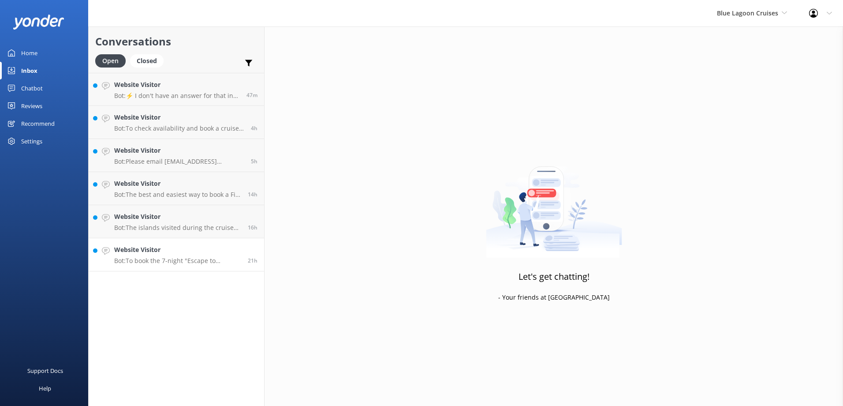
click at [180, 249] on h4 "Website Visitor" at bounding box center [177, 250] width 127 height 10
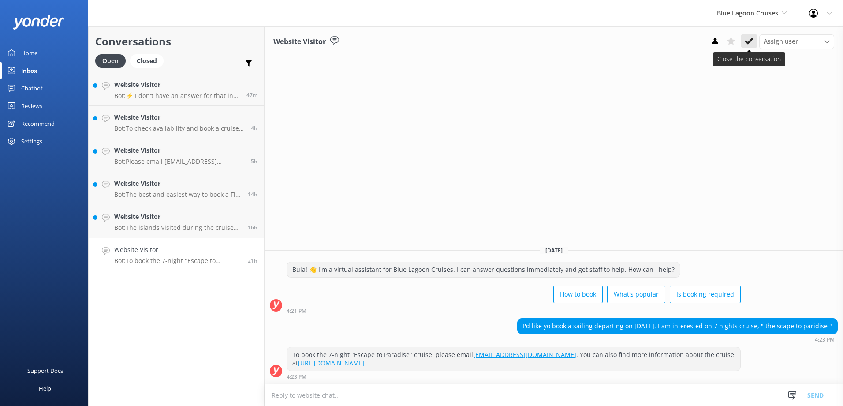
click at [743, 42] on button at bounding box center [749, 40] width 16 height 13
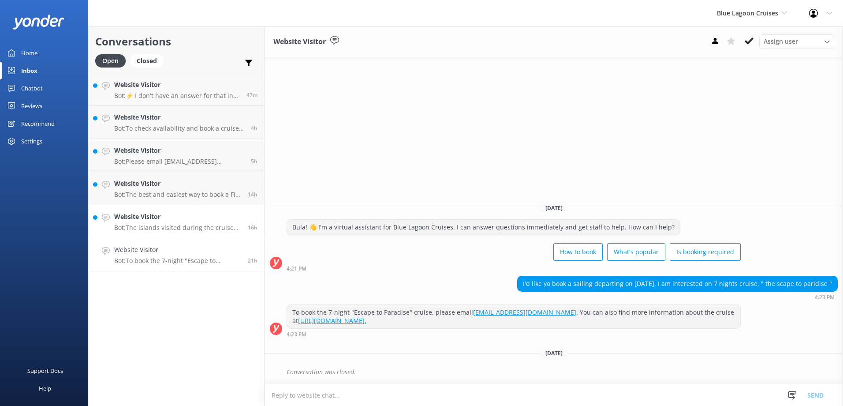
click at [240, 223] on div "Website Visitor Bot: The islands visited during the cruise do not have jetties,…" at bounding box center [177, 221] width 127 height 19
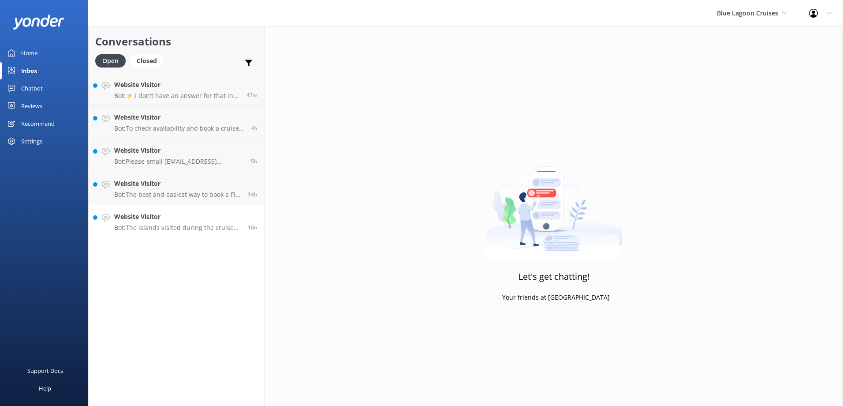
click at [225, 214] on h4 "Website Visitor" at bounding box center [177, 217] width 127 height 10
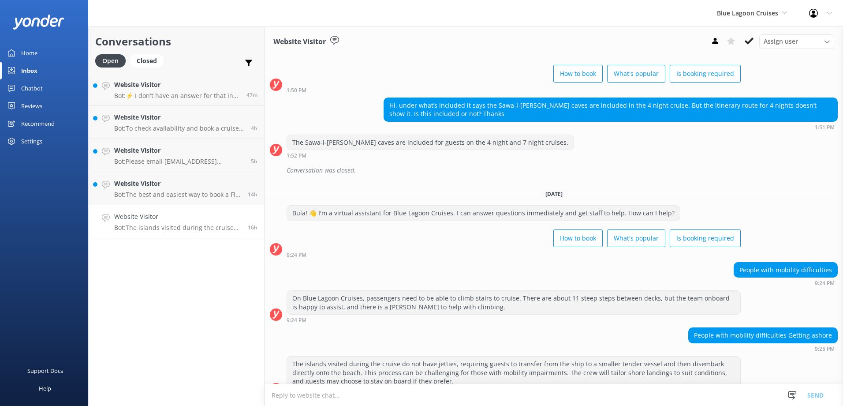
scroll to position [58, 0]
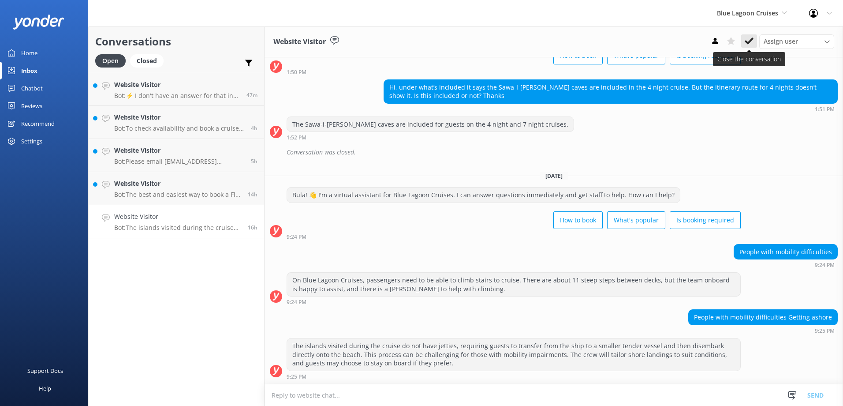
click at [747, 42] on use at bounding box center [749, 40] width 9 height 7
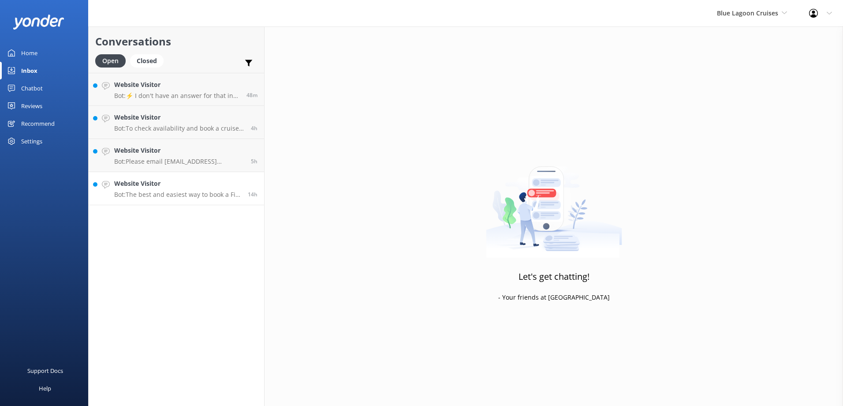
click at [231, 178] on link "Website Visitor Bot: The best and easiest way to book a Fiji cruise is directly…" at bounding box center [177, 188] width 176 height 33
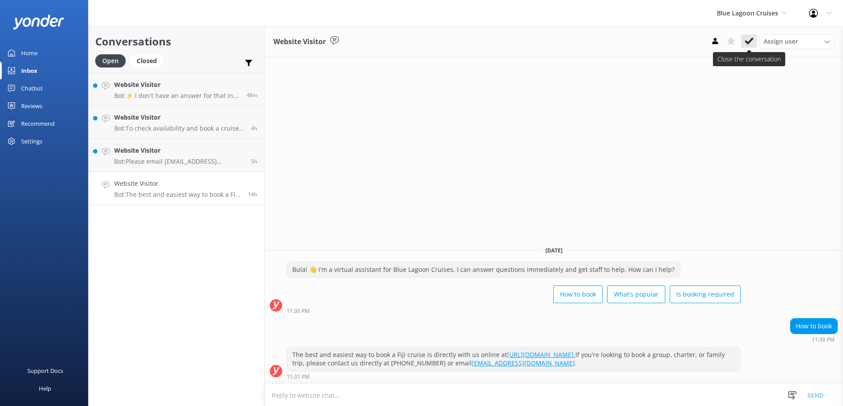
click at [753, 41] on icon at bounding box center [749, 41] width 9 height 9
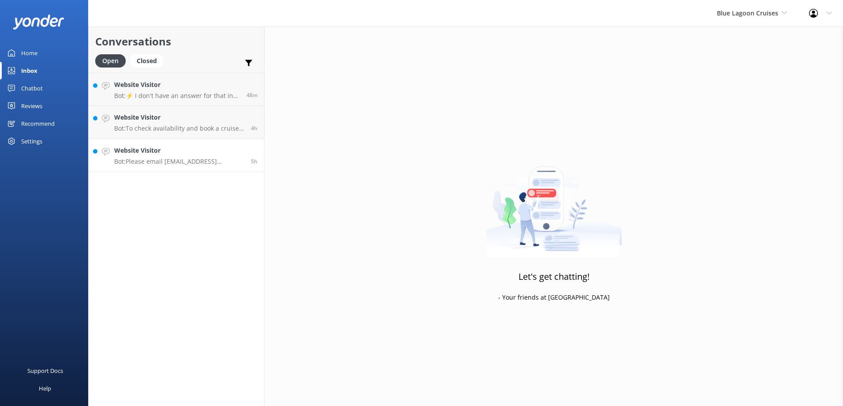
click at [212, 146] on h4 "Website Visitor" at bounding box center [179, 151] width 130 height 10
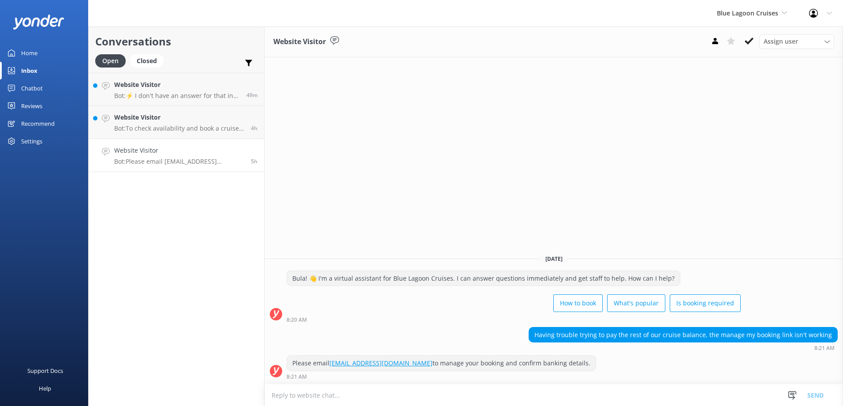
click at [414, 398] on textarea at bounding box center [554, 395] width 579 height 22
paste textarea "Please contact & liaise directly with our Blue Lagoon Cruises Reservations team…"
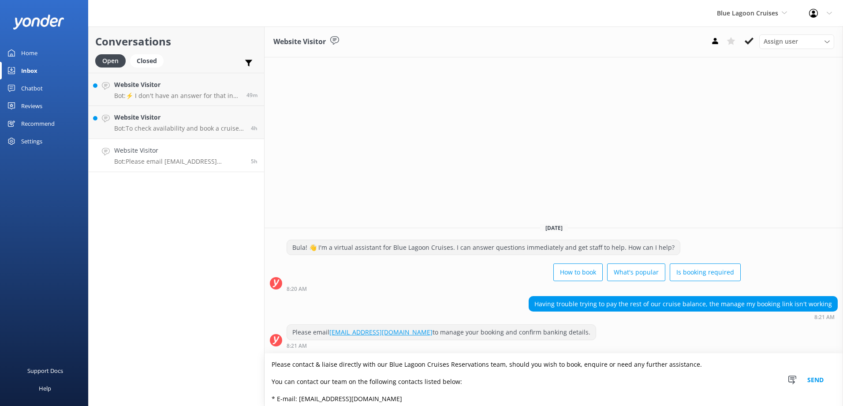
type textarea "Please contact & liaise directly with our Blue Lagoon Cruises Reservations team…"
click at [820, 380] on button "Send" at bounding box center [815, 379] width 33 height 52
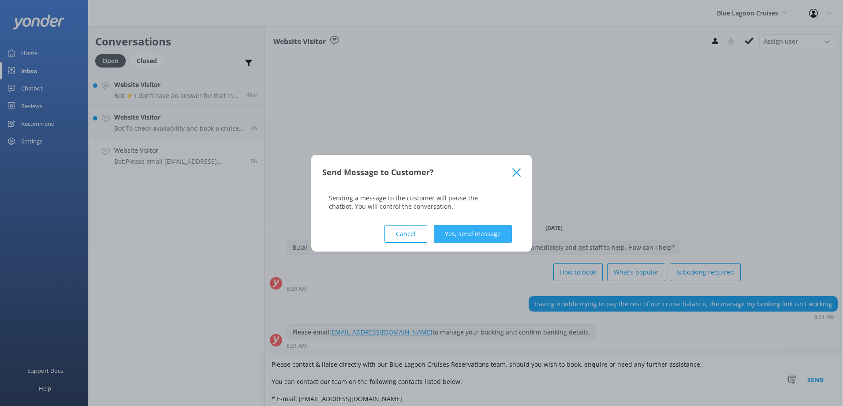
click at [464, 230] on button "Yes, send message" at bounding box center [473, 234] width 78 height 18
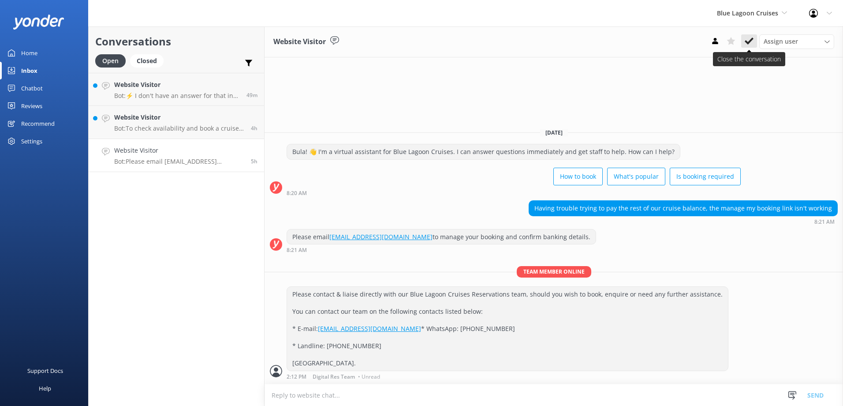
click at [749, 37] on icon at bounding box center [749, 41] width 9 height 9
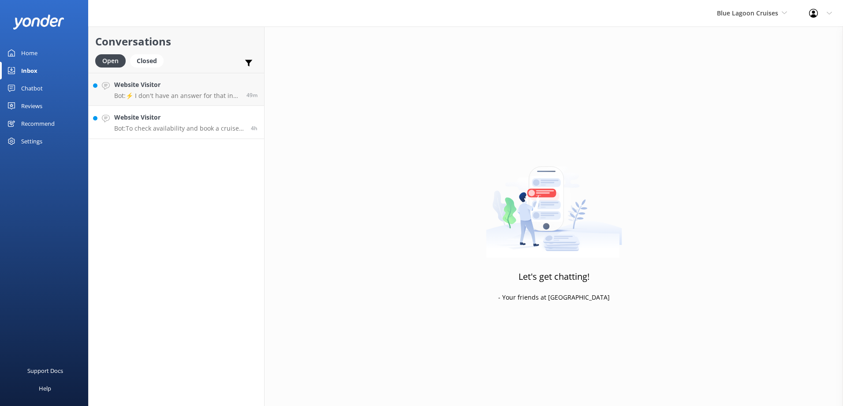
click at [207, 113] on h4 "Website Visitor" at bounding box center [179, 117] width 130 height 10
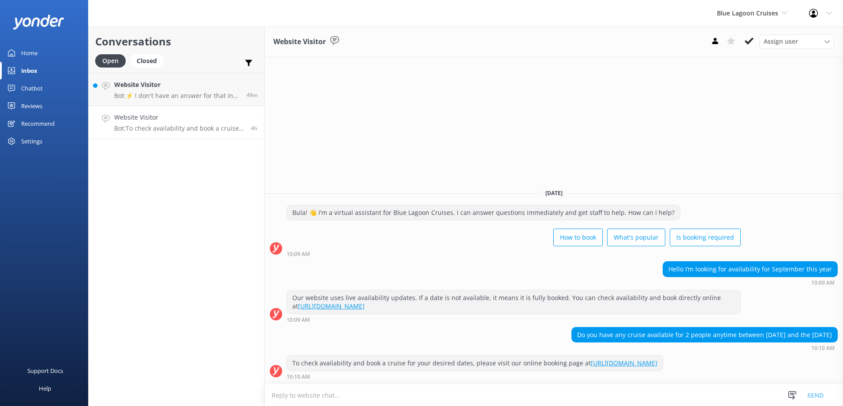
click at [359, 400] on textarea at bounding box center [554, 395] width 579 height 22
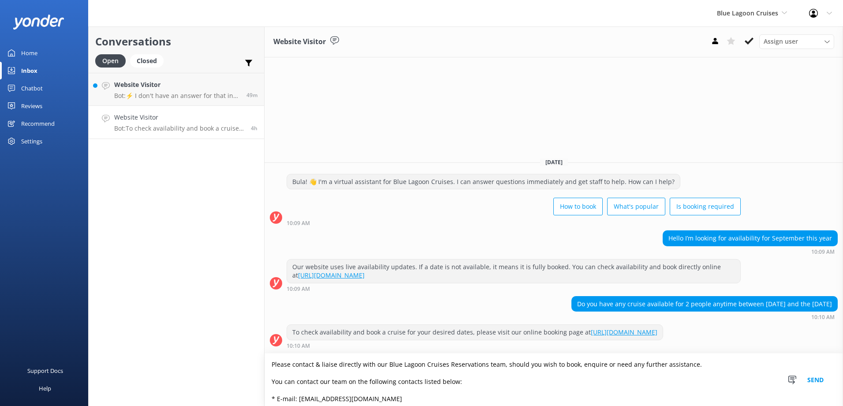
type textarea "Please contact & liaise directly with our Blue Lagoon Cruises Reservations team…"
click at [821, 382] on button "Send" at bounding box center [815, 379] width 33 height 52
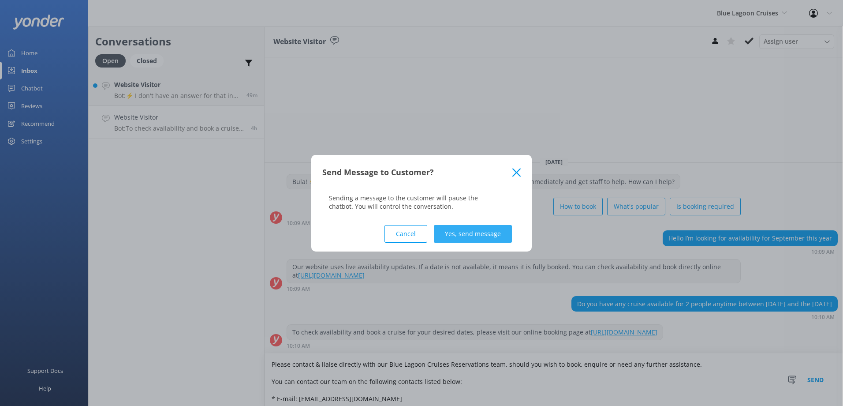
click at [497, 228] on button "Yes, send message" at bounding box center [473, 234] width 78 height 18
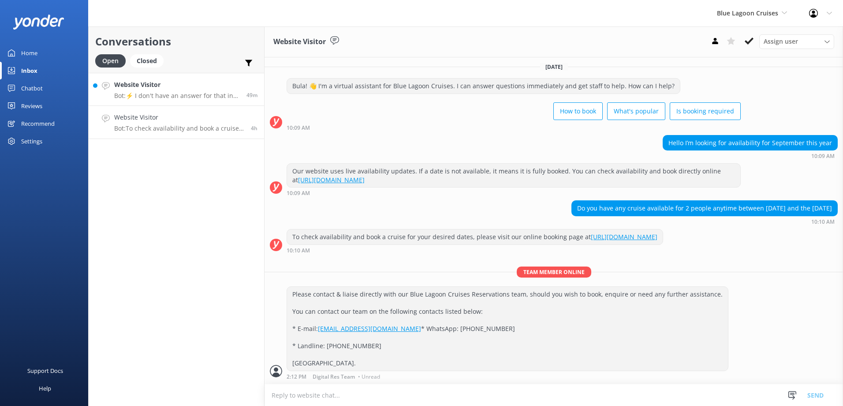
scroll to position [28, 0]
click at [745, 41] on icon at bounding box center [749, 41] width 9 height 9
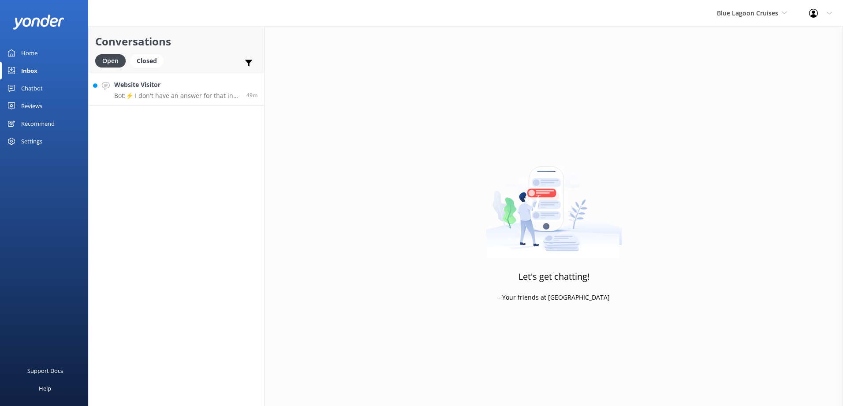
click at [198, 89] on h4 "Website Visitor" at bounding box center [177, 85] width 126 height 10
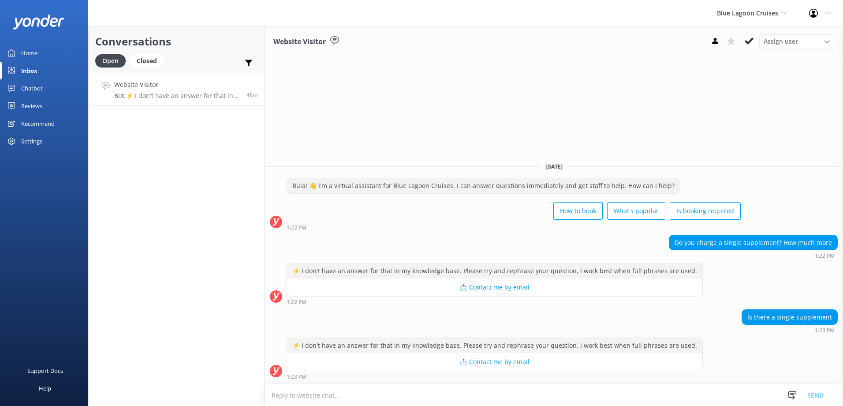
click at [330, 402] on textarea at bounding box center [554, 395] width 579 height 22
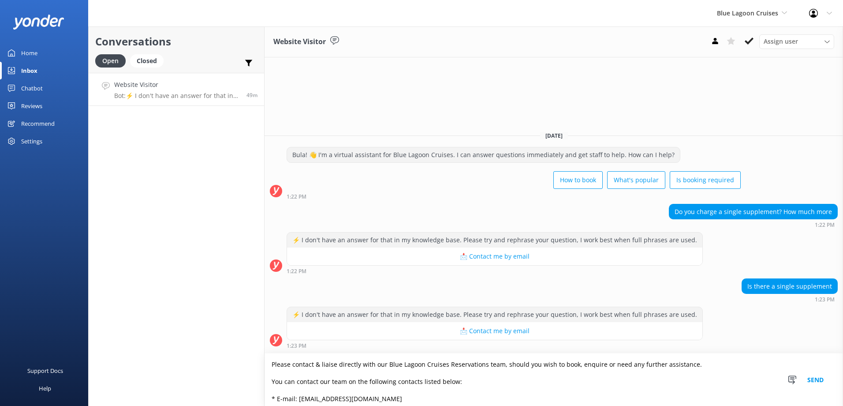
type textarea "Please contact & liaise directly with our Blue Lagoon Cruises Reservations team…"
click at [819, 378] on button "Send" at bounding box center [815, 379] width 33 height 52
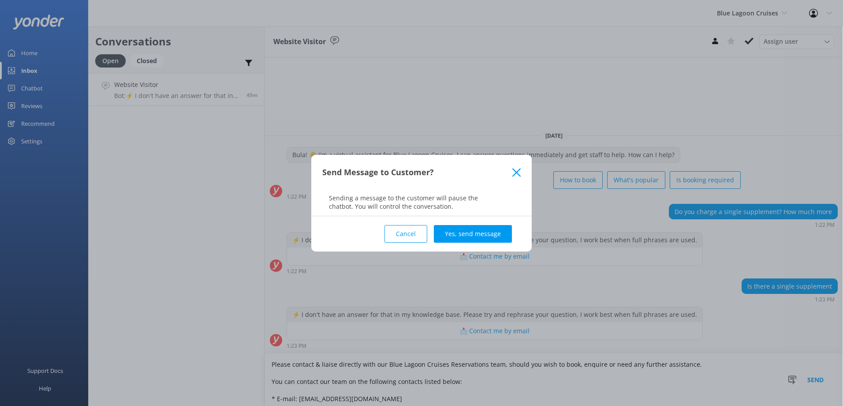
drag, startPoint x: 469, startPoint y: 231, endPoint x: 486, endPoint y: 230, distance: 17.7
click at [469, 231] on button "Yes, send message" at bounding box center [473, 234] width 78 height 18
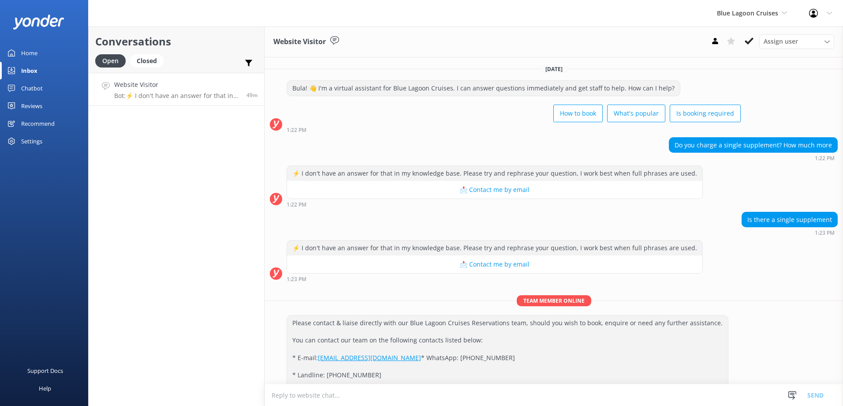
scroll to position [46, 0]
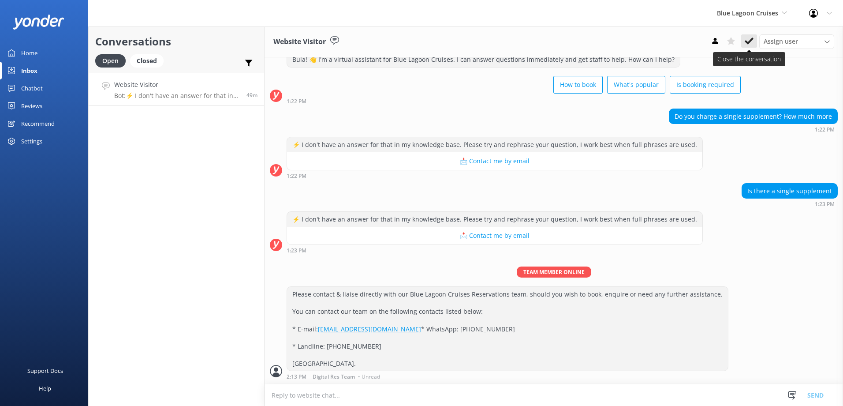
click at [749, 37] on icon at bounding box center [749, 41] width 9 height 9
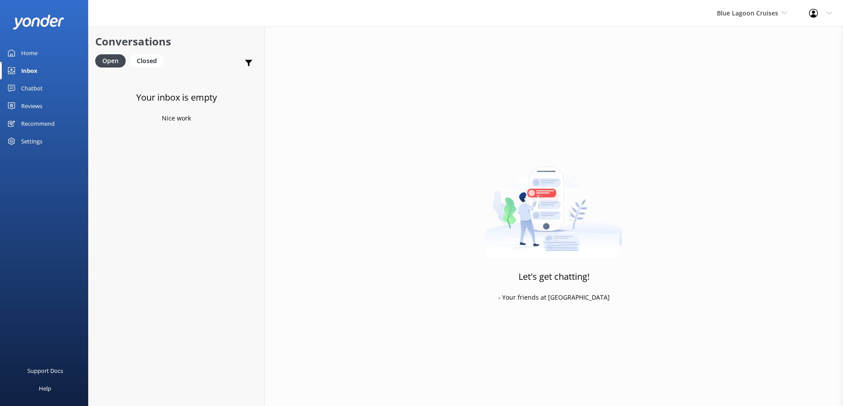
click at [19, 87] on link "Chatbot" at bounding box center [44, 88] width 88 height 18
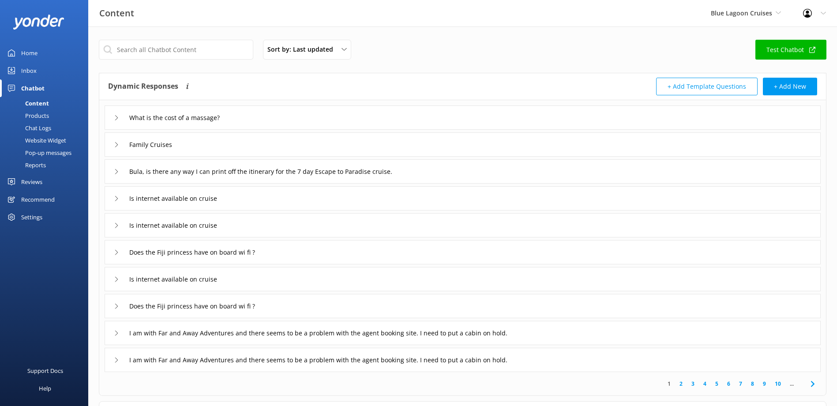
click at [43, 125] on div "Chat Logs" at bounding box center [28, 128] width 46 height 12
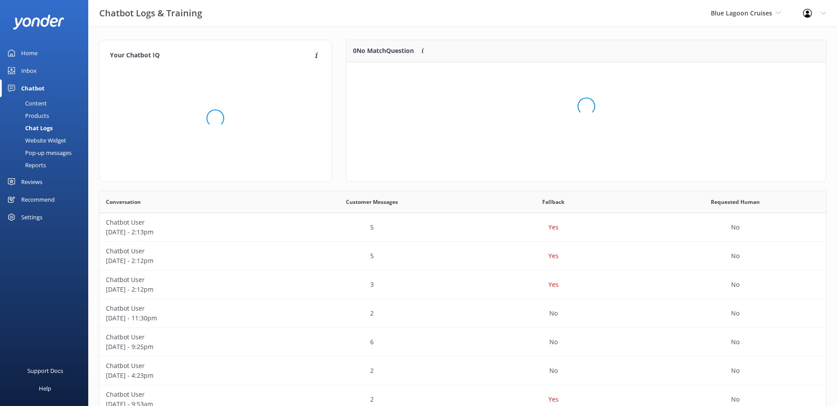
scroll to position [60, 472]
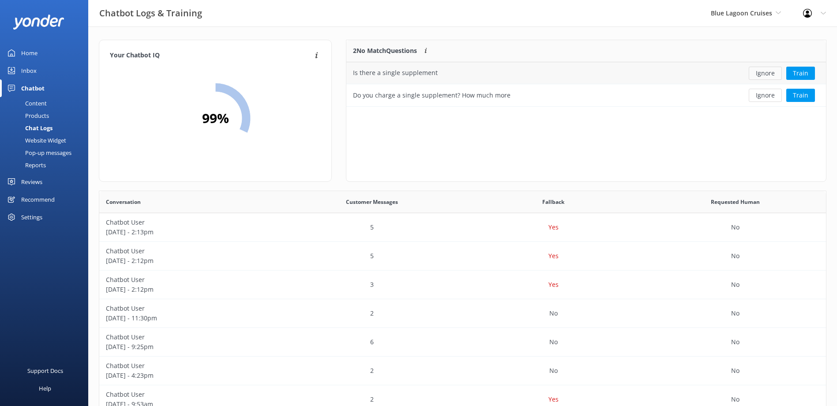
click at [760, 73] on button "Ignore" at bounding box center [764, 73] width 33 height 13
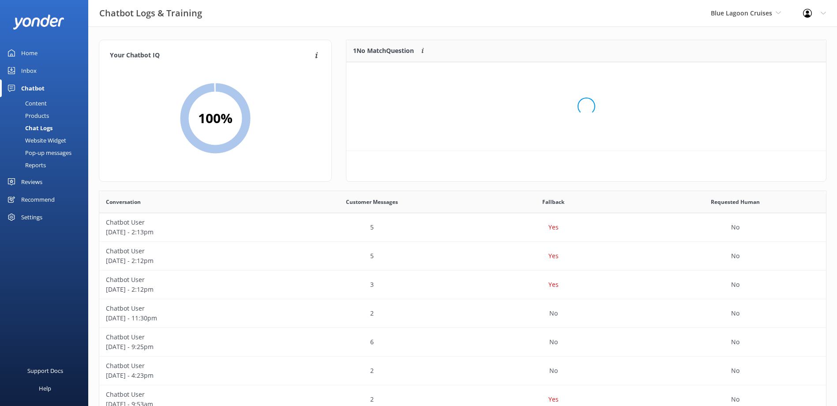
scroll to position [38, 472]
click at [760, 73] on button "Ignore" at bounding box center [764, 73] width 33 height 13
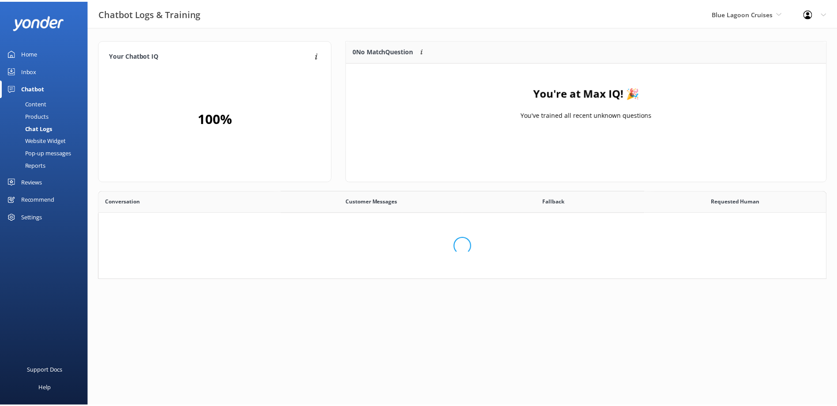
scroll to position [303, 720]
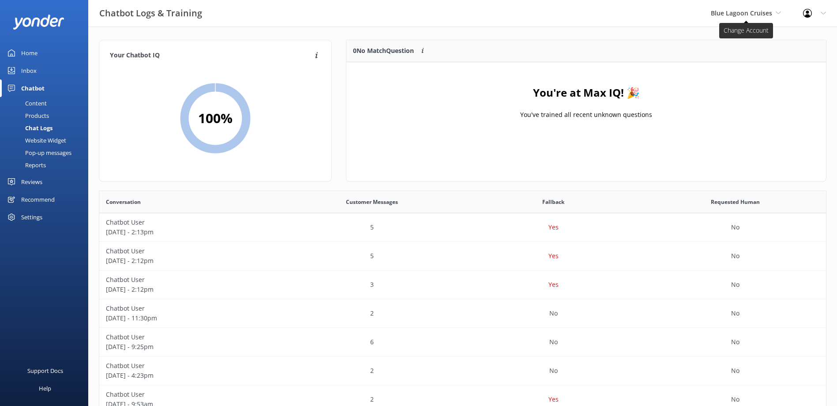
click at [749, 9] on span "Blue Lagoon Cruises" at bounding box center [740, 13] width 61 height 8
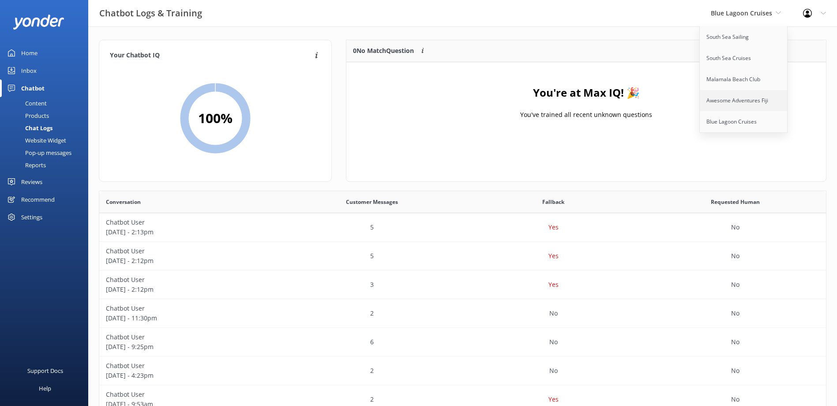
click at [738, 100] on link "Awesome Adventures Fiji" at bounding box center [743, 100] width 88 height 21
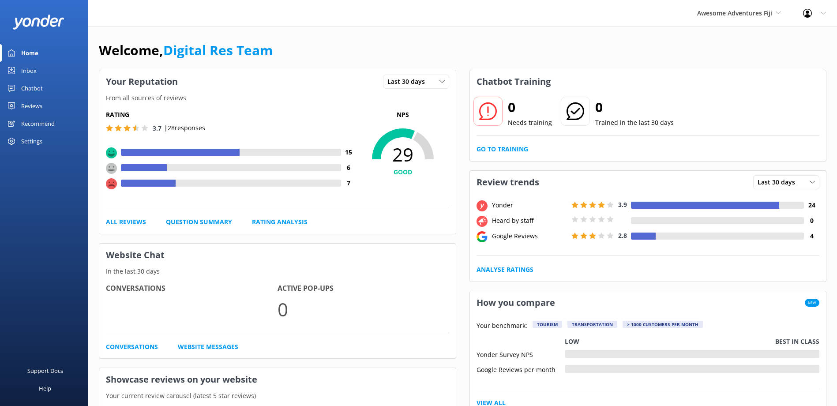
drag, startPoint x: 26, startPoint y: 68, endPoint x: 70, endPoint y: 66, distance: 43.7
click at [26, 68] on div "Inbox" at bounding box center [28, 71] width 15 height 18
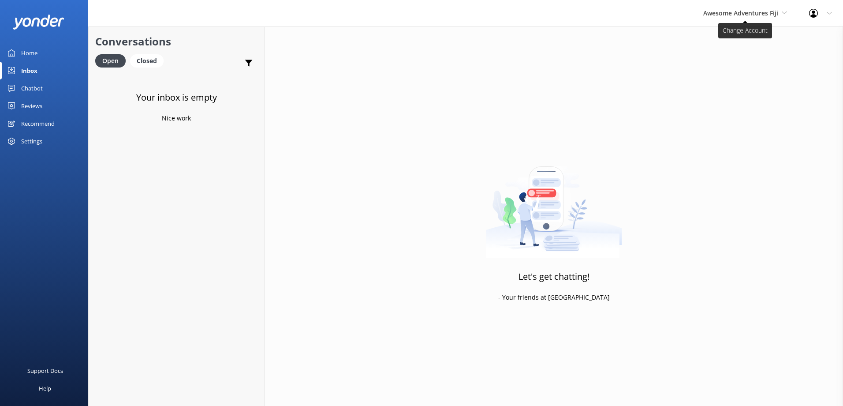
click at [768, 16] on span "Awesome Adventures Fiji" at bounding box center [740, 13] width 75 height 8
click at [745, 76] on link "Malamala Beach Club" at bounding box center [736, 79] width 88 height 21
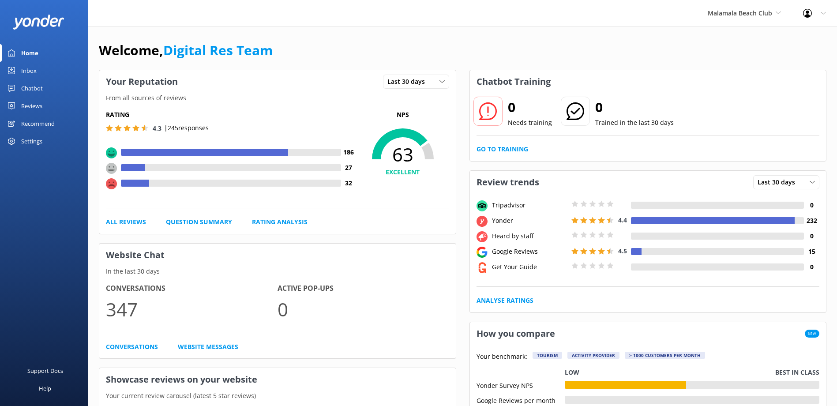
click at [31, 69] on div "Inbox" at bounding box center [28, 71] width 15 height 18
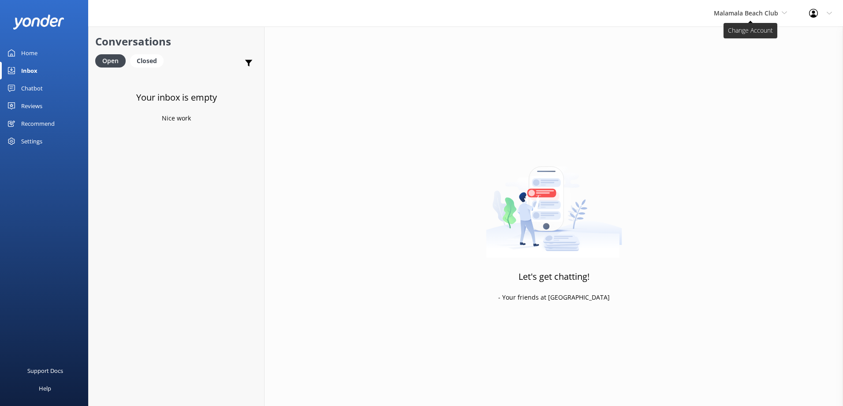
click at [772, 16] on span "Malamala Beach Club" at bounding box center [746, 13] width 64 height 8
click at [751, 63] on link "South Sea Cruises" at bounding box center [747, 58] width 88 height 21
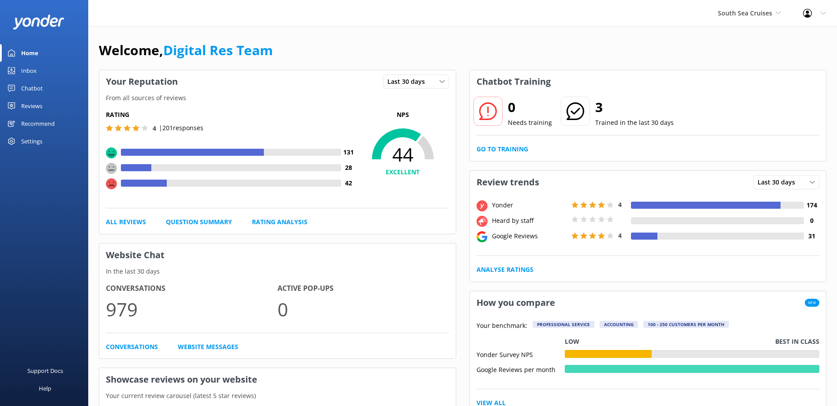
click at [14, 75] on link "Inbox" at bounding box center [44, 71] width 88 height 18
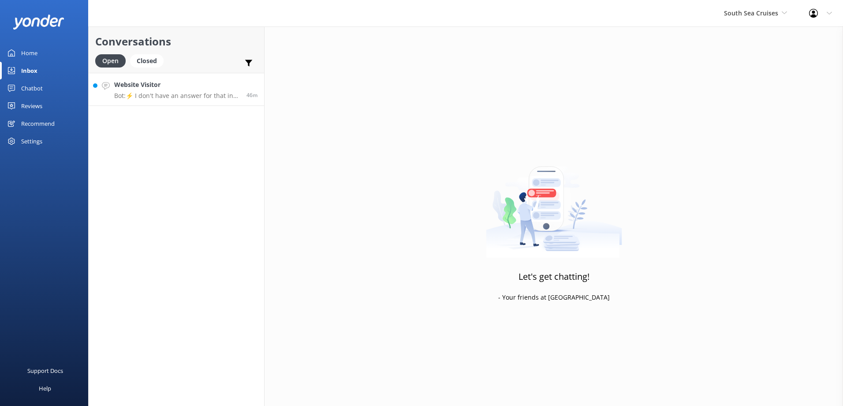
click at [240, 81] on div "46m" at bounding box center [249, 89] width 18 height 19
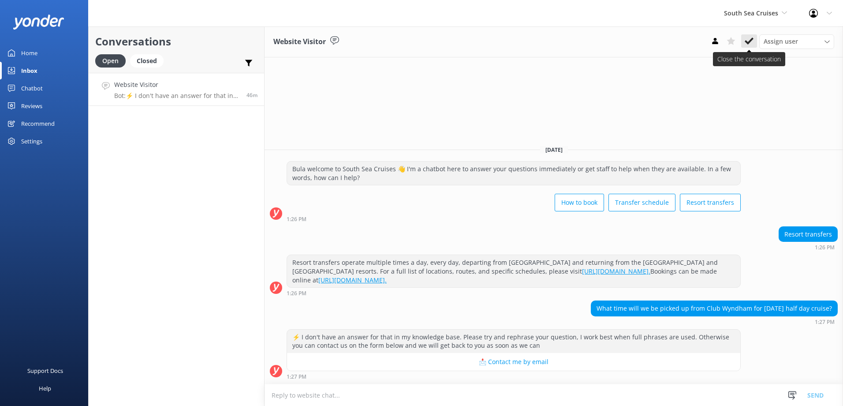
click at [749, 40] on icon at bounding box center [749, 41] width 9 height 9
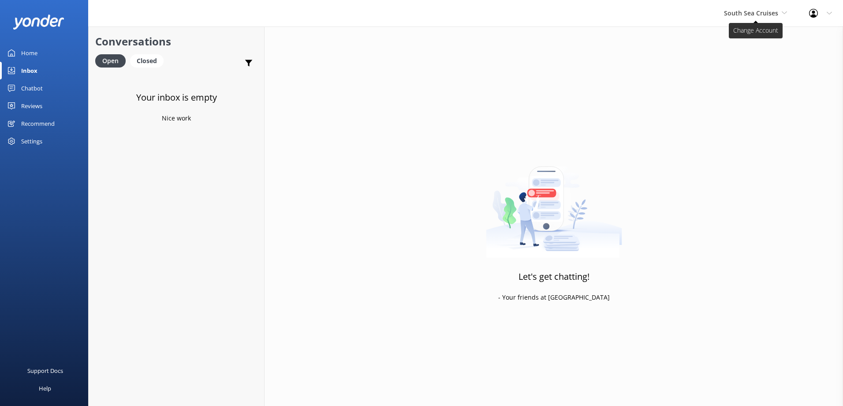
click at [759, 11] on span "South Sea Cruises" at bounding box center [751, 13] width 54 height 8
click at [736, 42] on link "South Sea Sailing" at bounding box center [757, 36] width 88 height 21
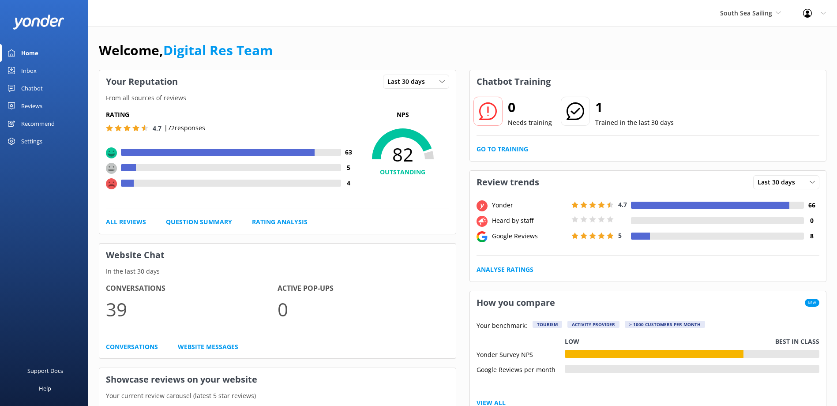
click at [26, 69] on div "Inbox" at bounding box center [28, 71] width 15 height 18
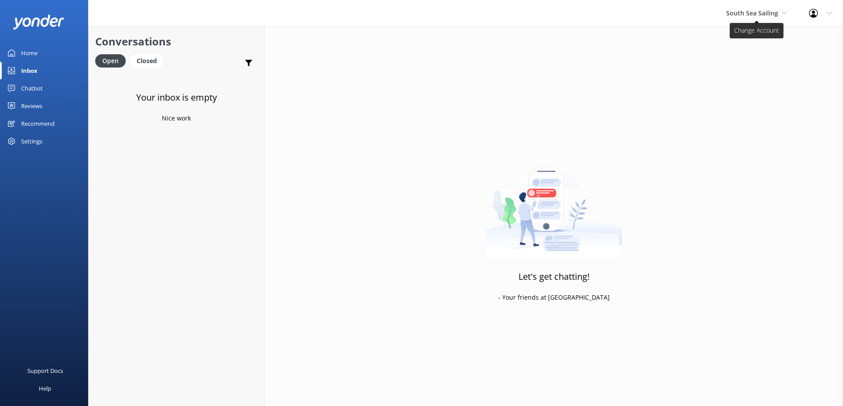
click at [757, 15] on span "South Sea Sailing" at bounding box center [752, 13] width 52 height 8
click at [760, 59] on link "South Sea Cruises" at bounding box center [759, 58] width 88 height 21
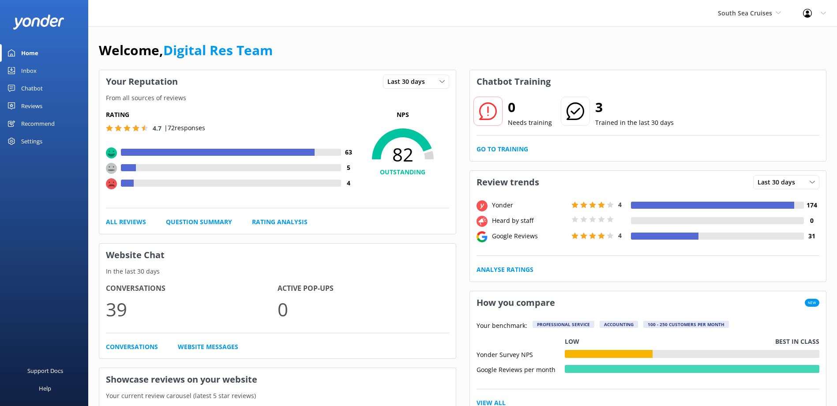
click at [27, 69] on div "Inbox" at bounding box center [28, 71] width 15 height 18
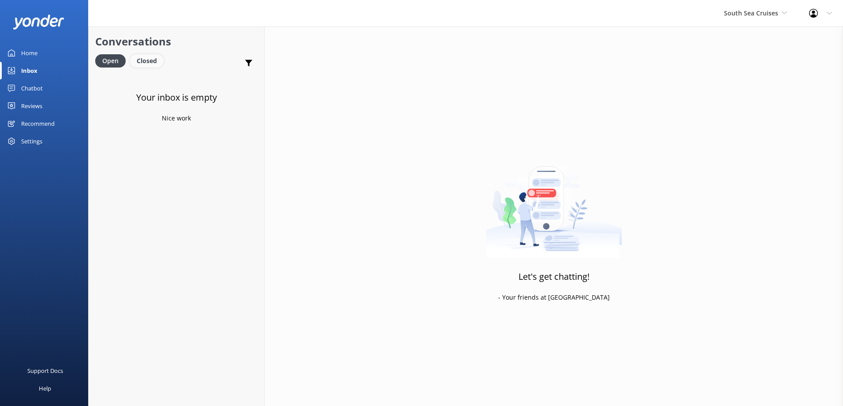
click at [154, 61] on div "Closed" at bounding box center [147, 60] width 34 height 13
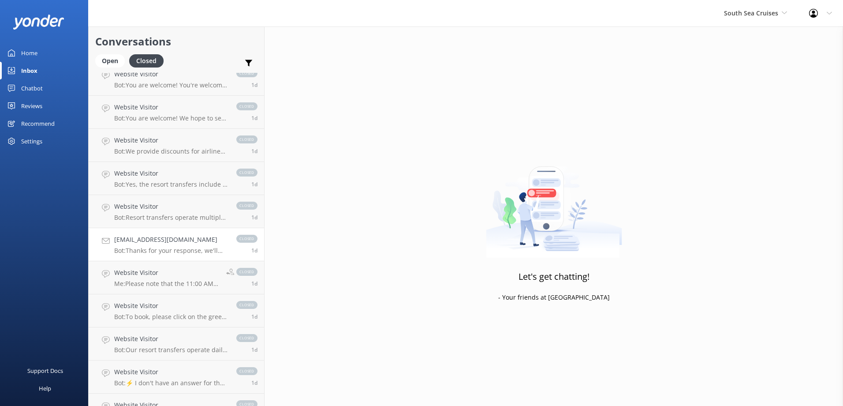
scroll to position [1863, 0]
click at [192, 236] on h4 "[EMAIL_ADDRESS][DOMAIN_NAME]" at bounding box center [170, 239] width 113 height 10
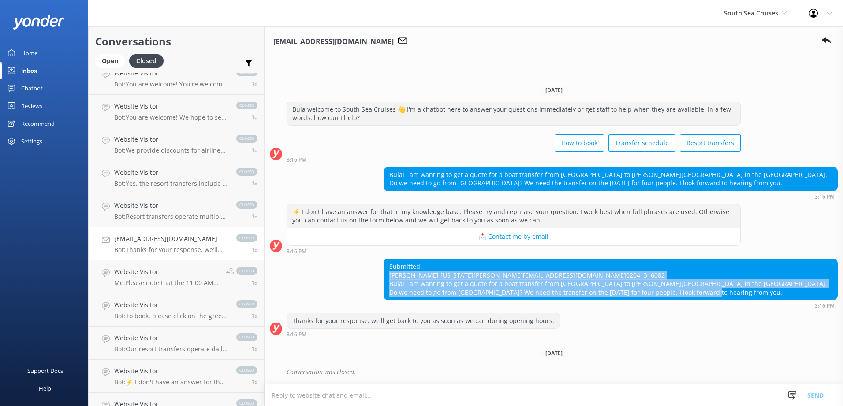
drag, startPoint x: 389, startPoint y: 257, endPoint x: 671, endPoint y: 292, distance: 283.9
click at [671, 292] on div "Submitted: [PERSON_NAME] [US_STATE][PERSON_NAME] [EMAIL_ADDRESS][DOMAIN_NAME] 0…" at bounding box center [610, 279] width 453 height 41
copy div "[PERSON_NAME] [US_STATE][PERSON_NAME] [EMAIL_ADDRESS][DOMAIN_NAME] 02041316082 …"
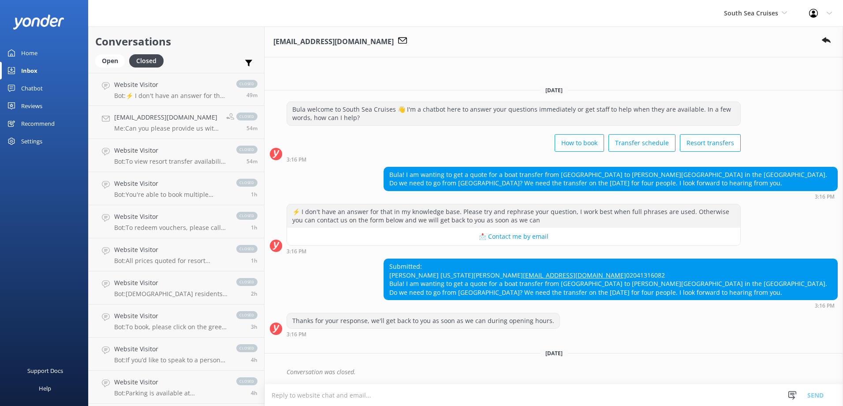
click at [105, 54] on div "Conversations Open Closed Important Assigned to me Unassigned" at bounding box center [177, 49] width 176 height 46
click at [107, 62] on div "Open" at bounding box center [110, 60] width 30 height 13
